Goal: Task Accomplishment & Management: Use online tool/utility

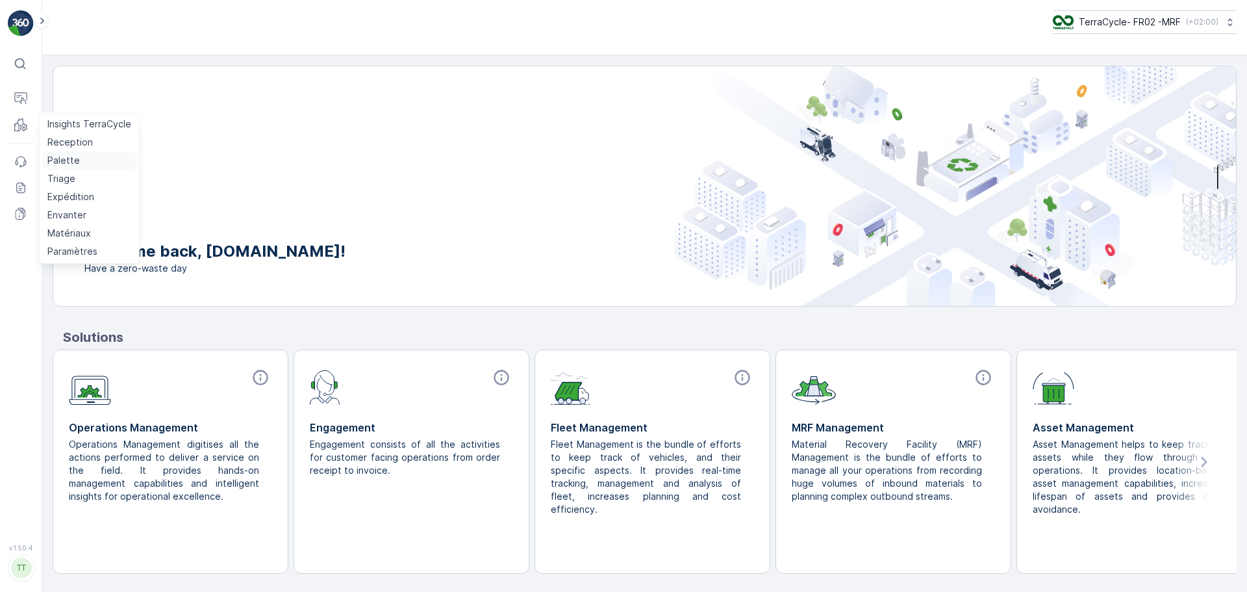
click at [64, 159] on p "Palette" at bounding box center [63, 160] width 32 height 13
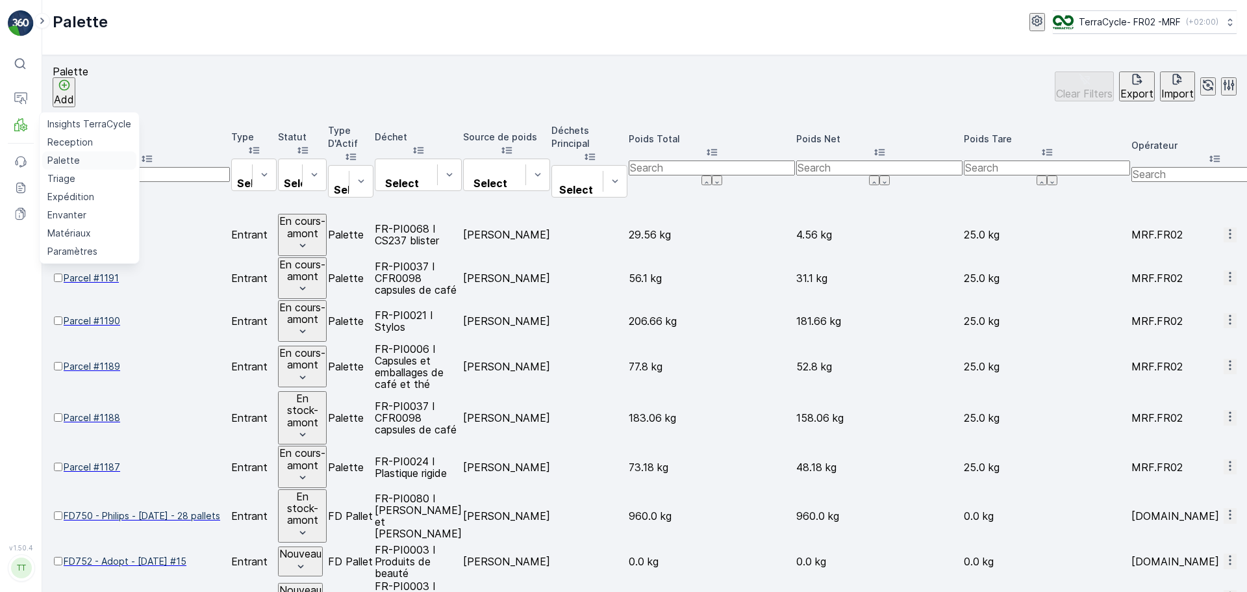
click at [69, 158] on p "Palette" at bounding box center [63, 160] width 32 height 13
click at [70, 157] on p "Palette" at bounding box center [63, 160] width 32 height 13
click at [355, 76] on div "Palette Add Clear Filters Export Import" at bounding box center [645, 87] width 1184 height 42
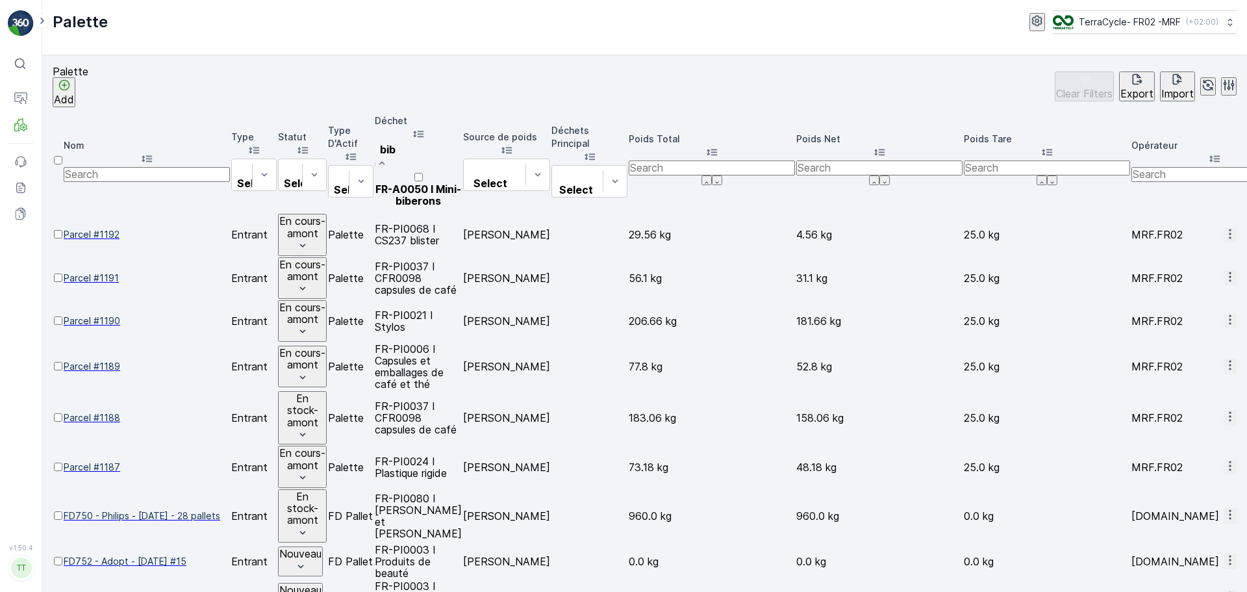
type input "bibe"
click at [462, 171] on div "FR-A0050 I Mini-biberons" at bounding box center [418, 188] width 87 height 35
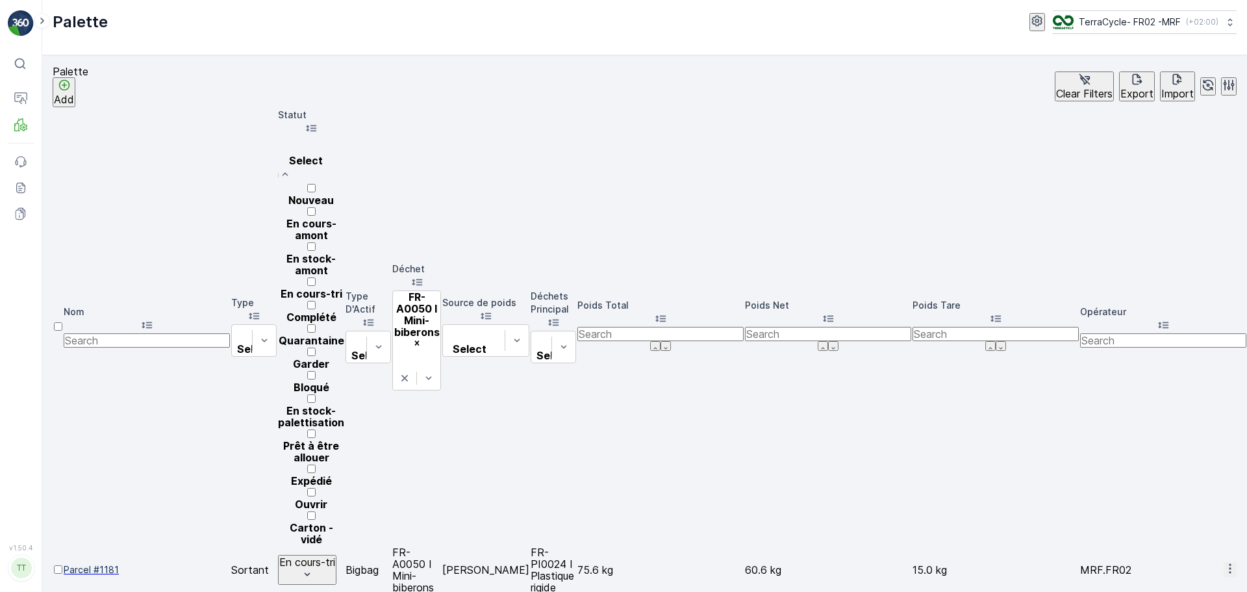
scroll to position [127, 0]
click at [344, 440] on p "Prêt à être allouer" at bounding box center [311, 451] width 66 height 23
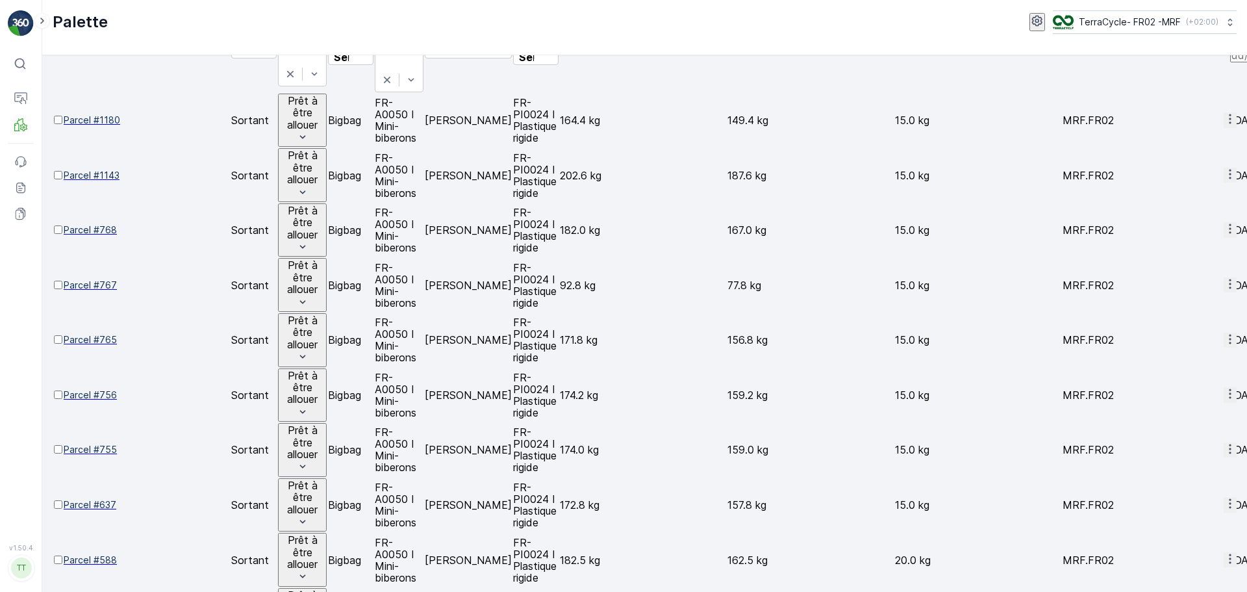
scroll to position [145, 0]
click at [55, 173] on p "Triage" at bounding box center [61, 178] width 28 height 13
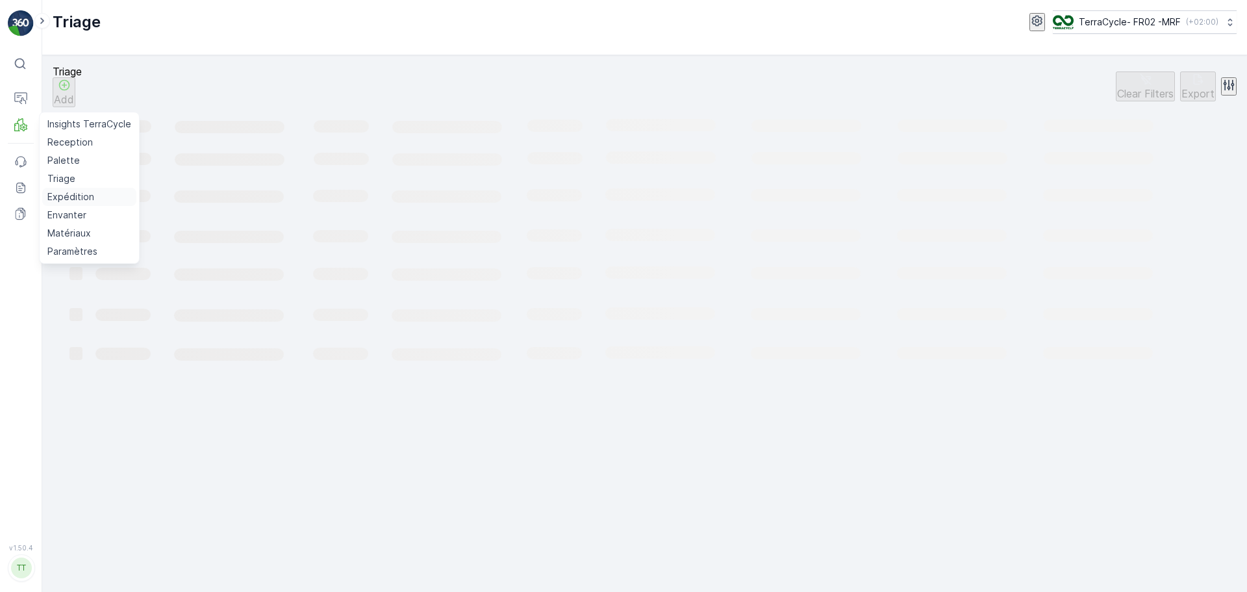
click at [66, 196] on p "Expédition" at bounding box center [70, 196] width 47 height 13
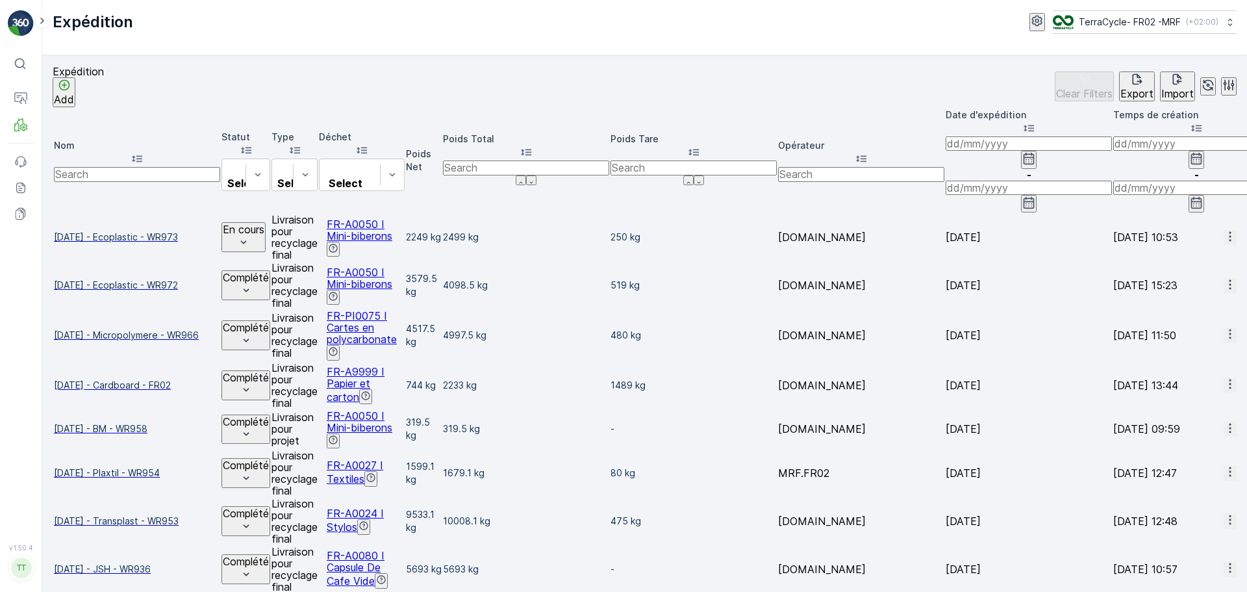
click at [121, 231] on span "[DATE] - Ecoplastic - WR973" at bounding box center [137, 237] width 166 height 13
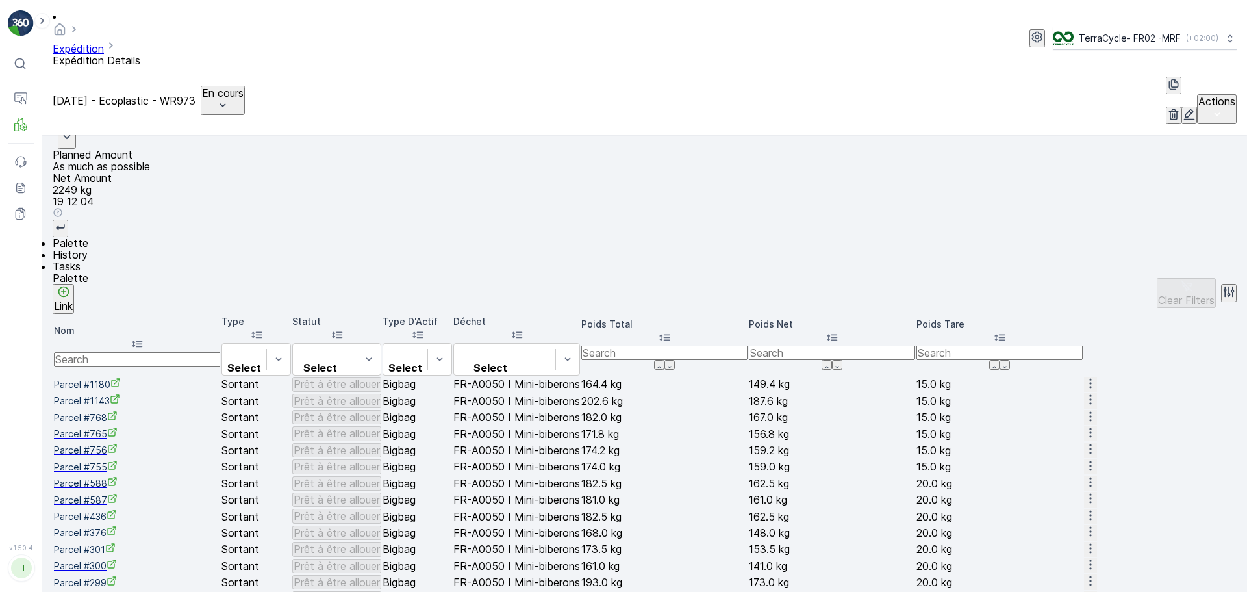
scroll to position [174, 0]
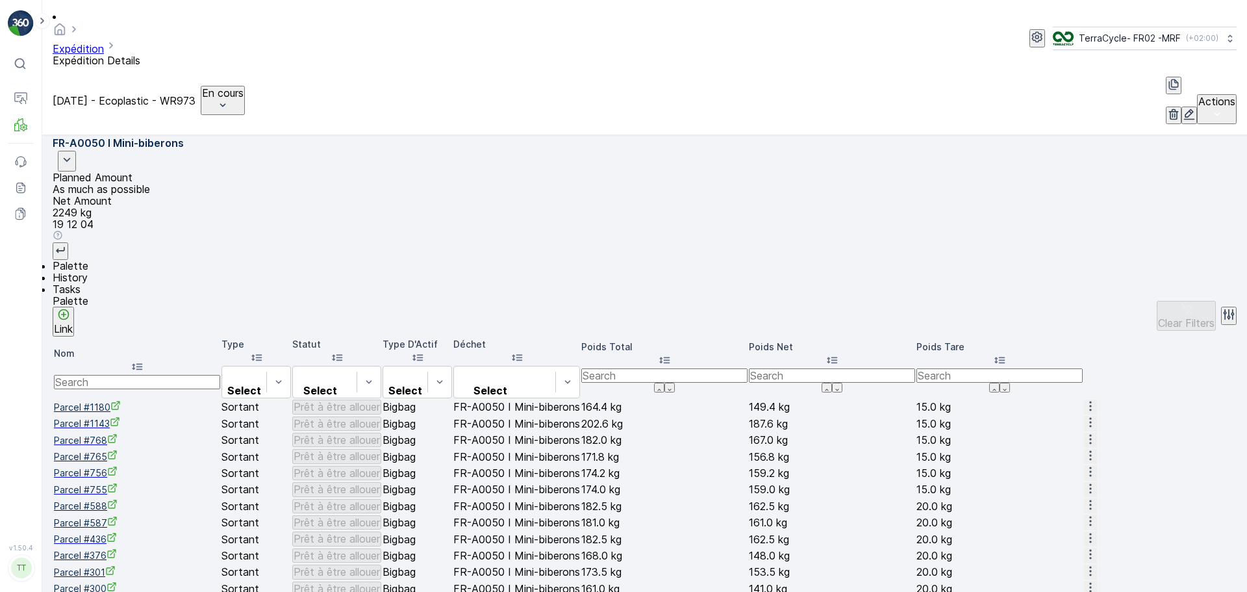
click at [73, 323] on p "Link" at bounding box center [63, 329] width 19 height 12
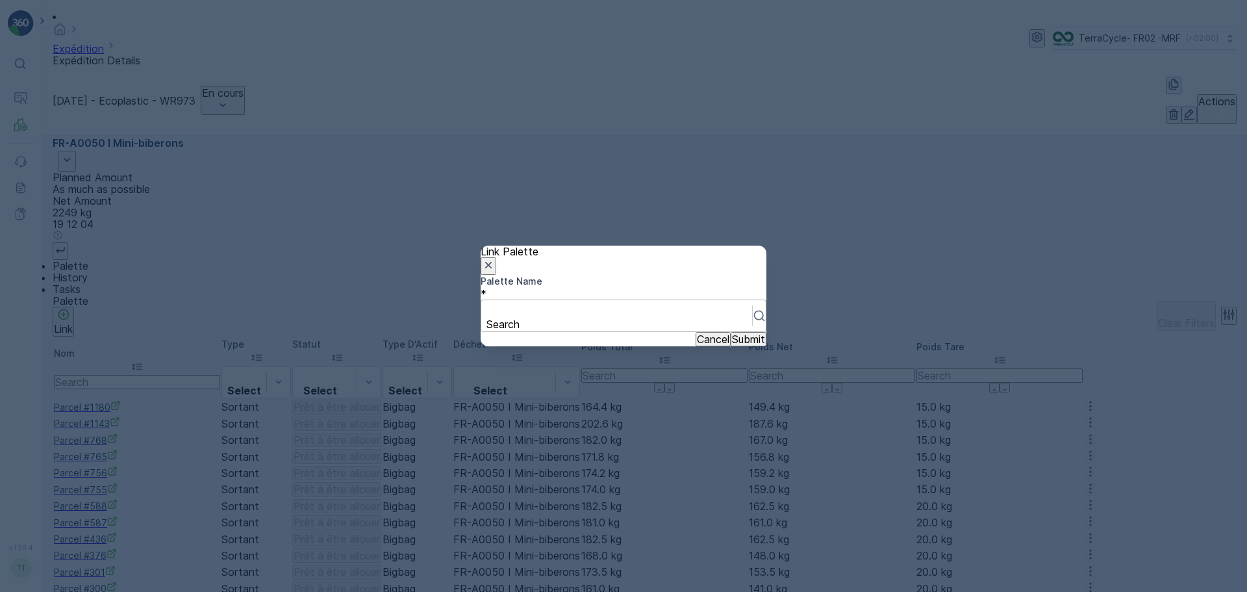
click at [525, 306] on div at bounding box center [617, 310] width 258 height 14
type input "637"
click at [598, 591] on div "Parcel #637" at bounding box center [623, 598] width 1247 height 12
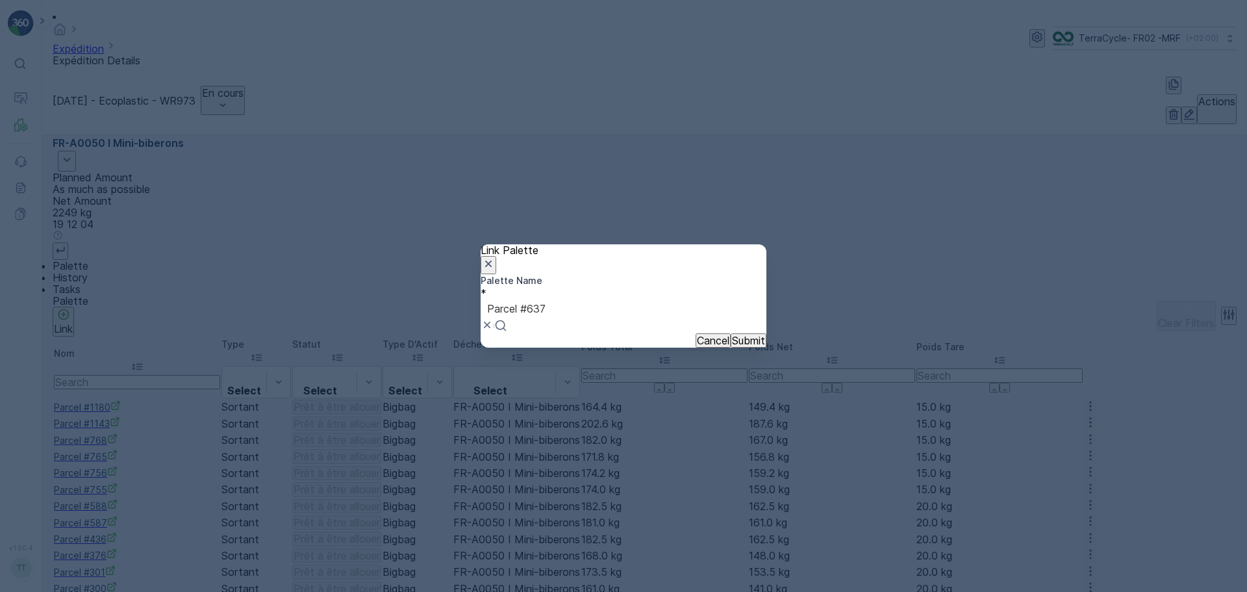
click at [735, 346] on p "Submit" at bounding box center [748, 341] width 33 height 12
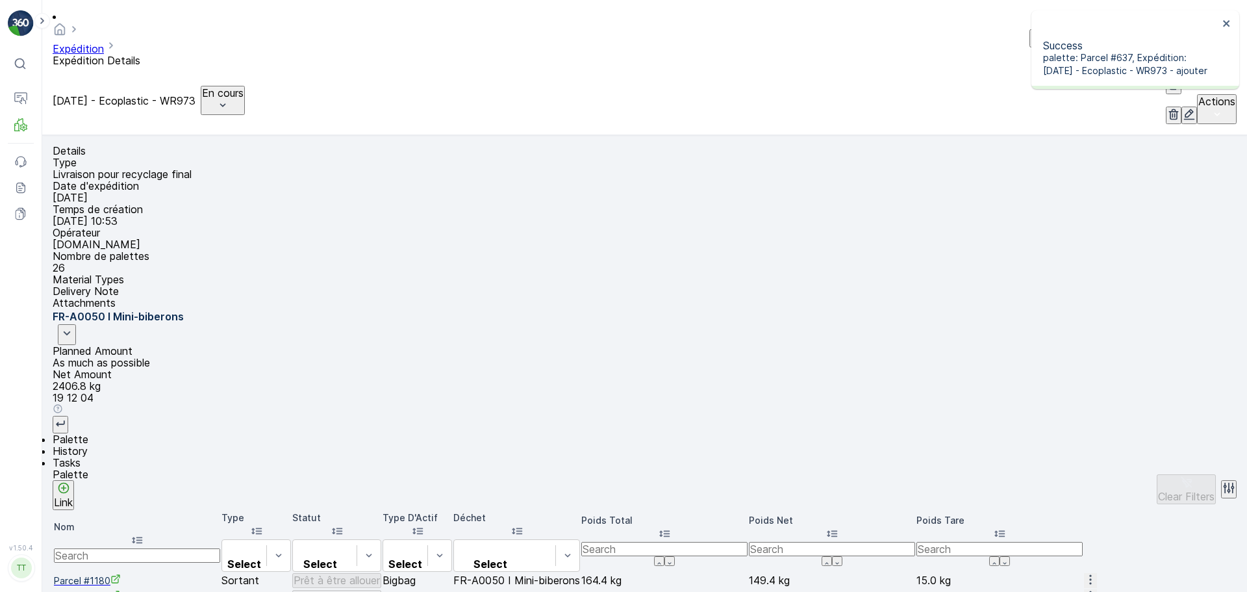
scroll to position [0, 0]
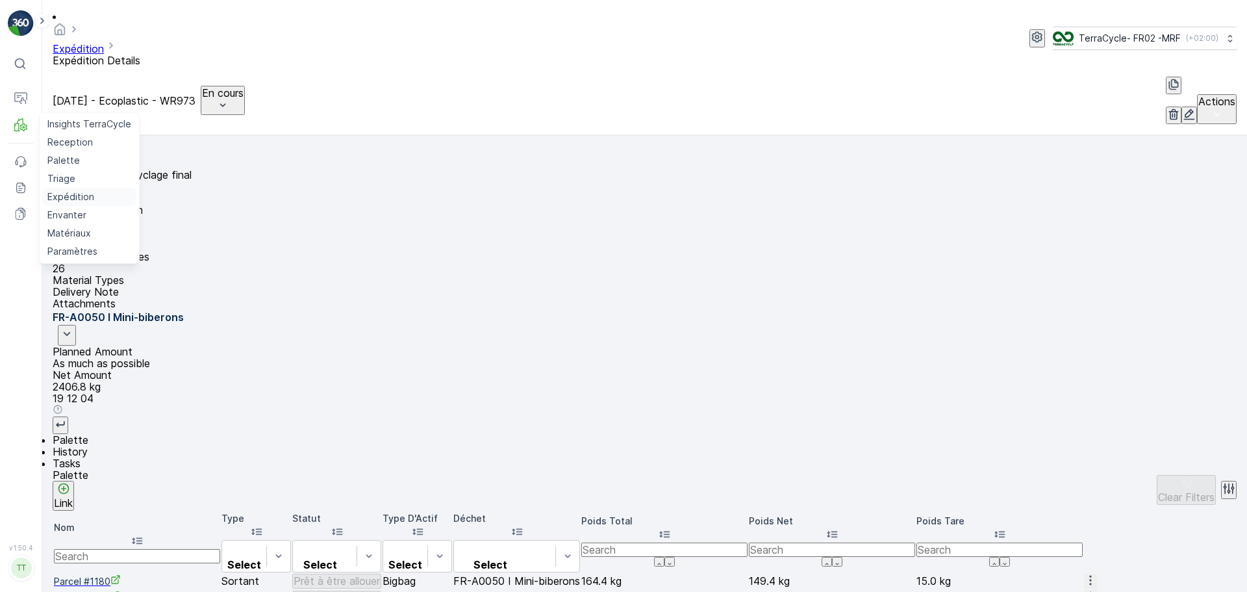
click at [77, 197] on p "Expédition" at bounding box center [70, 196] width 47 height 13
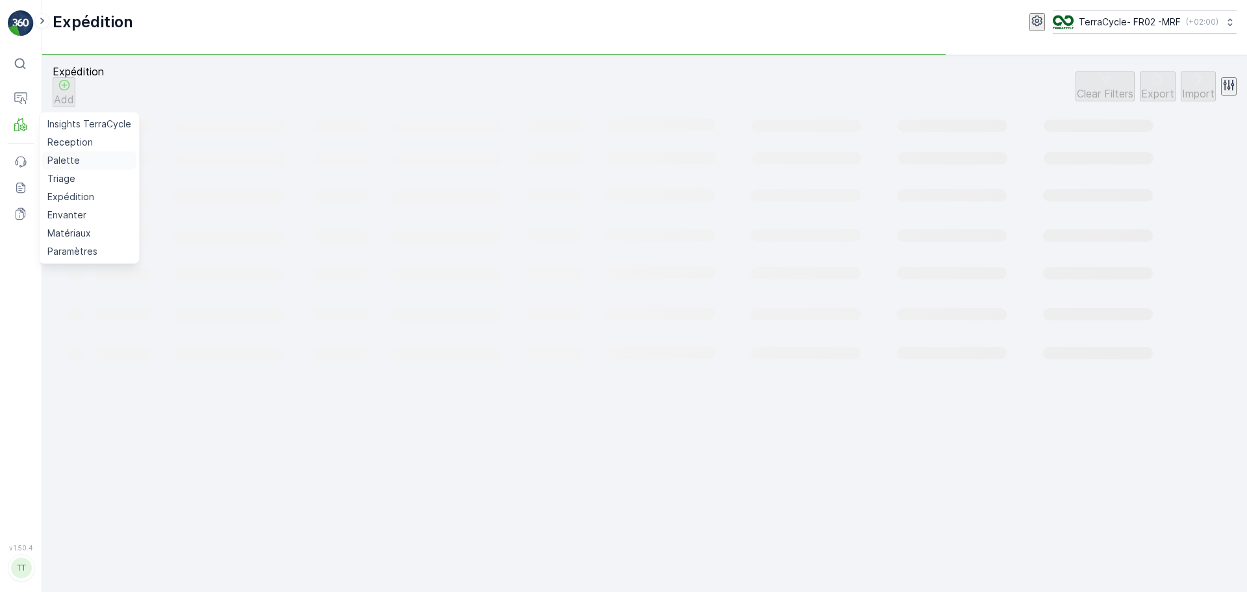
click at [62, 154] on p "Palette" at bounding box center [63, 160] width 32 height 13
